Goal: Task Accomplishment & Management: Use online tool/utility

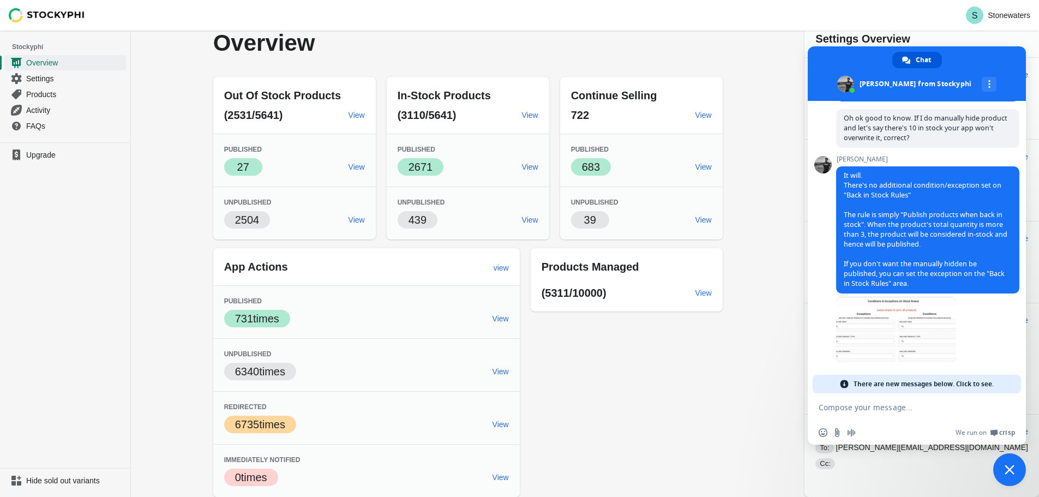
scroll to position [1238, 0]
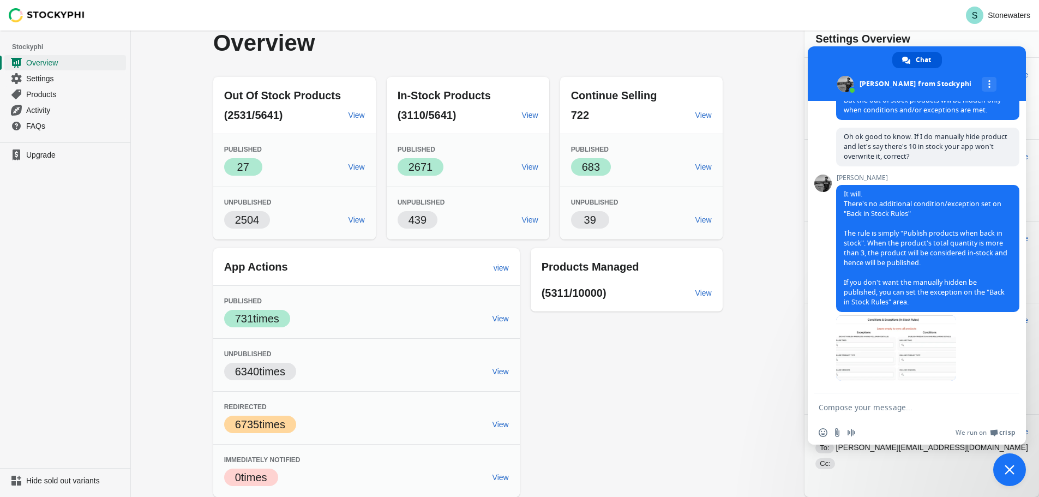
click at [636, 318] on div "Out Of Stock Products (2531/5641) View Published Success 27 View Unpublished 25…" at bounding box center [462, 282] width 520 height 429
click at [643, 361] on div "Out Of Stock Products (2531/5641) View Published Success 27 View Unpublished 25…" at bounding box center [462, 282] width 520 height 429
click at [846, 60] on span at bounding box center [916, 73] width 218 height 55
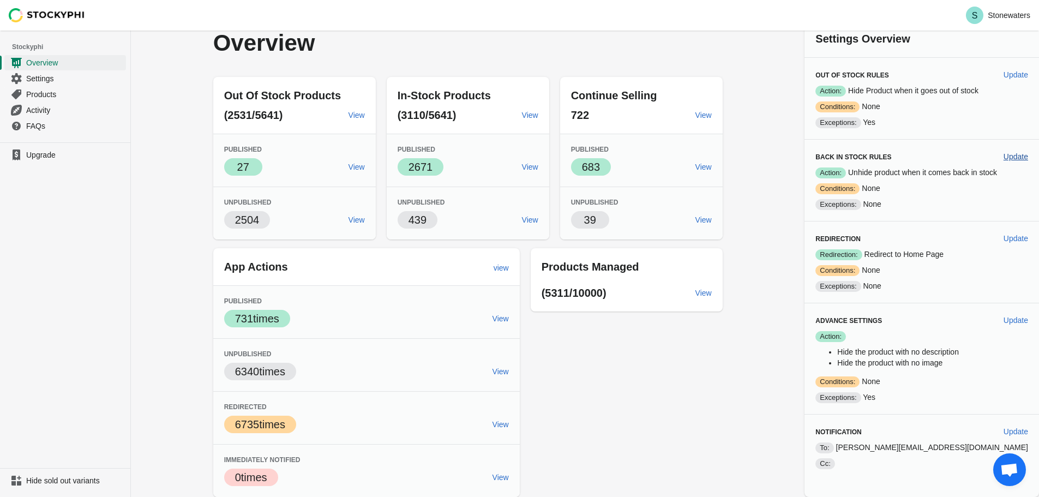
click at [1013, 152] on span "Update" at bounding box center [1015, 156] width 25 height 9
click at [1015, 154] on span "Update" at bounding box center [1015, 156] width 25 height 9
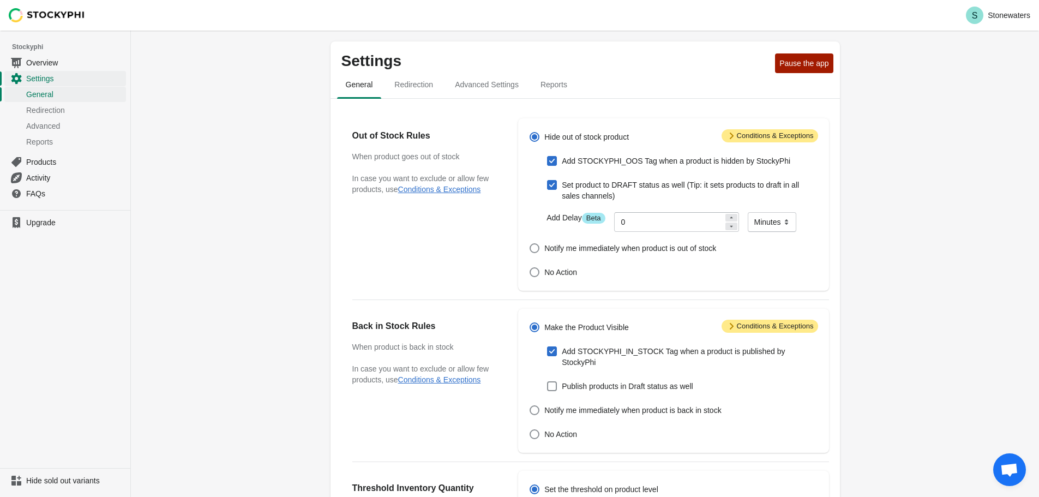
click at [770, 331] on span "Attention Conditions & Exceptions" at bounding box center [769, 325] width 96 height 13
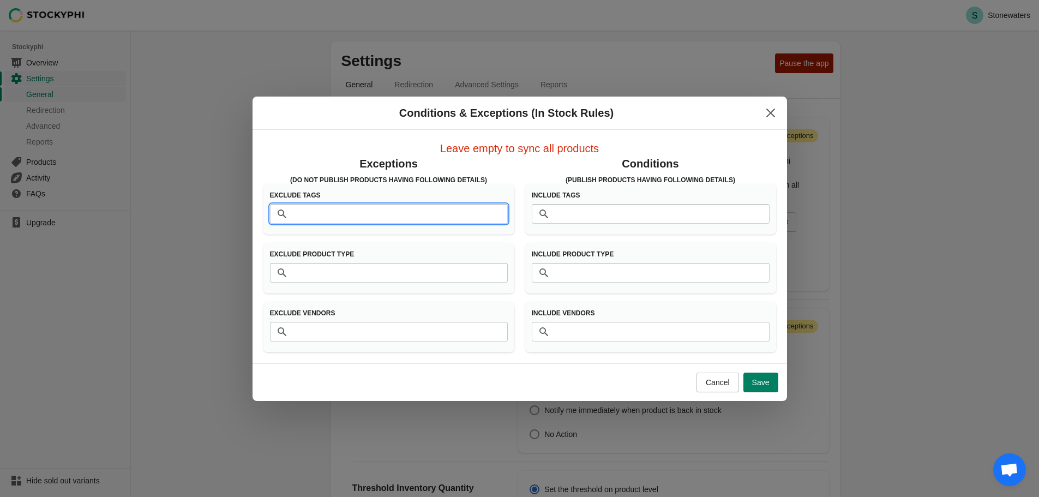
click at [364, 214] on input "Tags" at bounding box center [400, 214] width 216 height 20
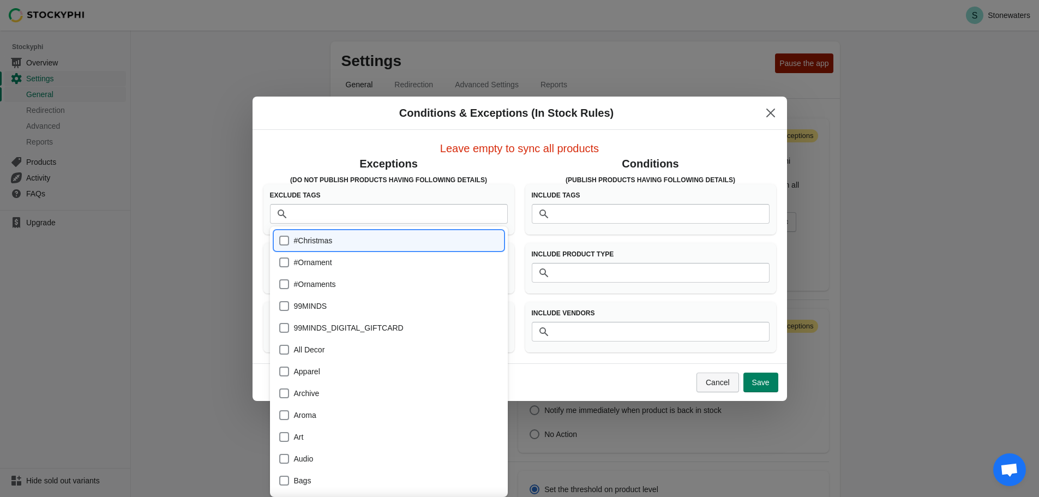
click at [712, 387] on button "Cancel" at bounding box center [717, 382] width 43 height 20
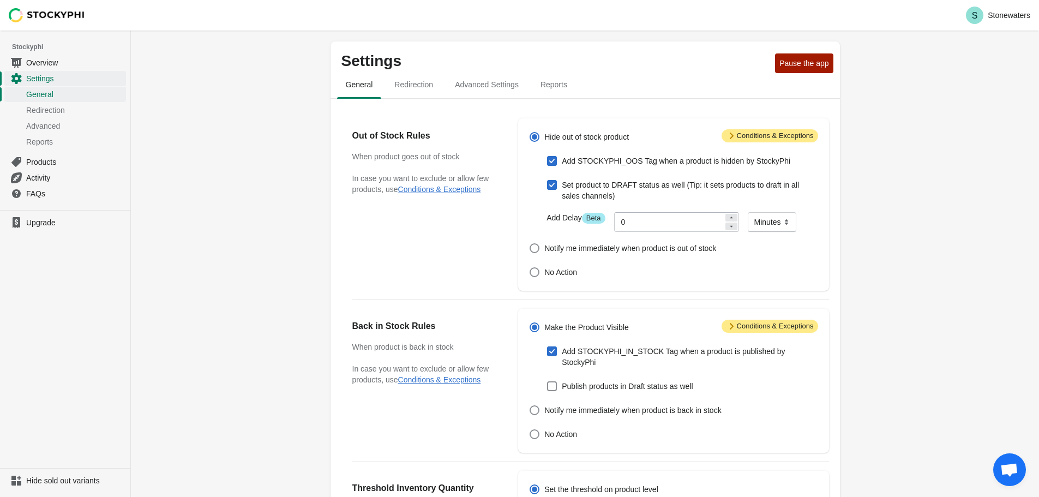
click at [220, 182] on div "Settings Pause the app General Redirection Advanced Settings Reports General Re…" at bounding box center [585, 413] width 908 height 765
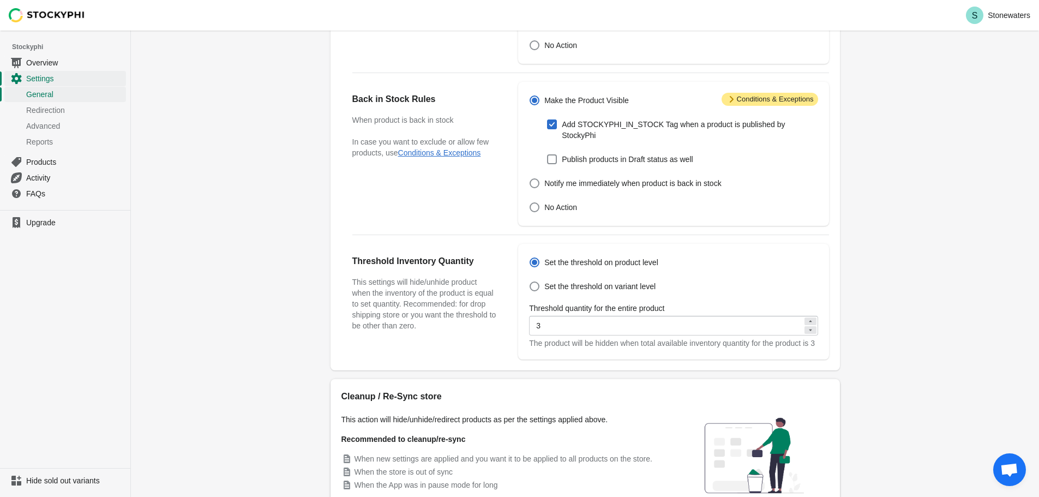
scroll to position [299, 0]
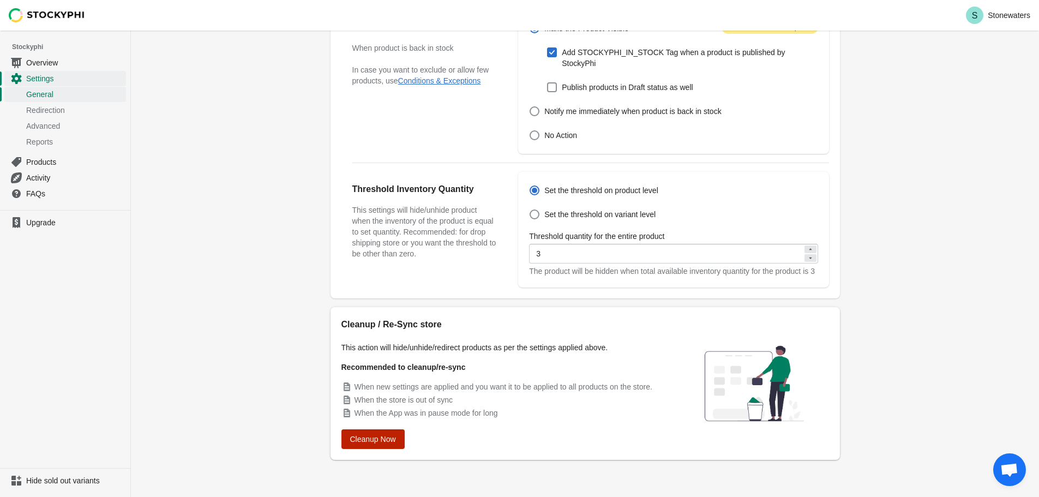
click at [390, 439] on span "Cleanup Now" at bounding box center [373, 439] width 46 height 9
